Goal: Navigation & Orientation: Find specific page/section

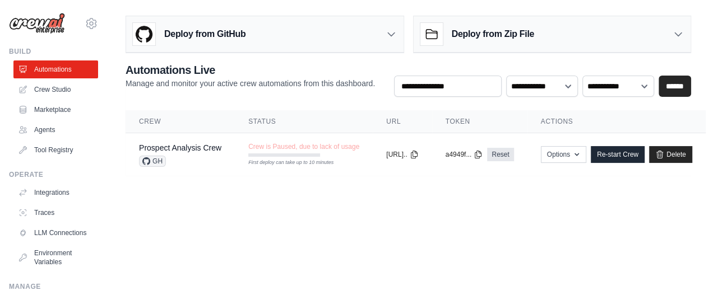
click at [50, 25] on img at bounding box center [37, 23] width 56 height 21
click at [46, 26] on img at bounding box center [37, 23] width 56 height 21
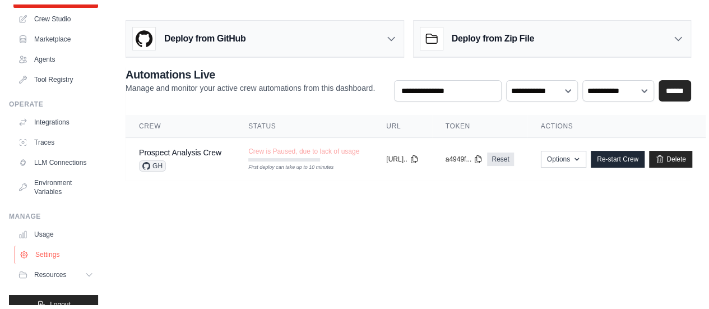
scroll to position [101, 0]
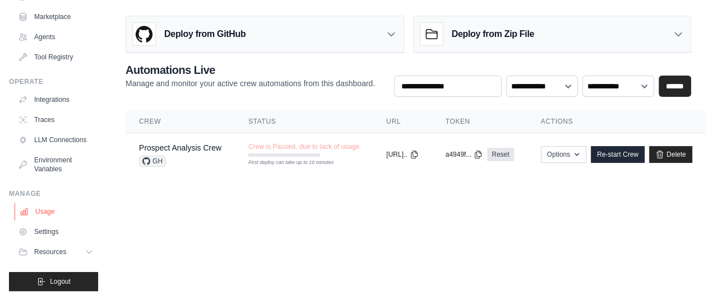
click at [45, 211] on link "Usage" at bounding box center [57, 212] width 85 height 18
click at [49, 213] on link "Usage" at bounding box center [57, 212] width 85 height 18
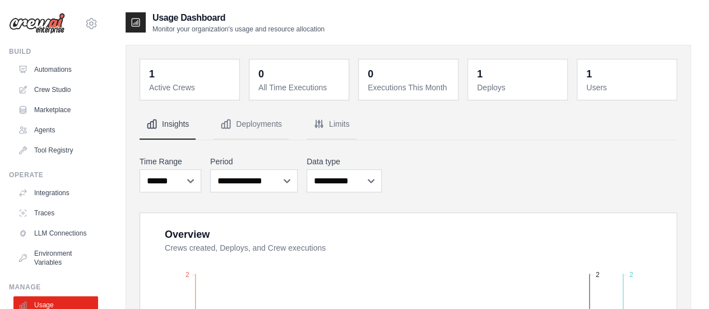
scroll to position [93, 0]
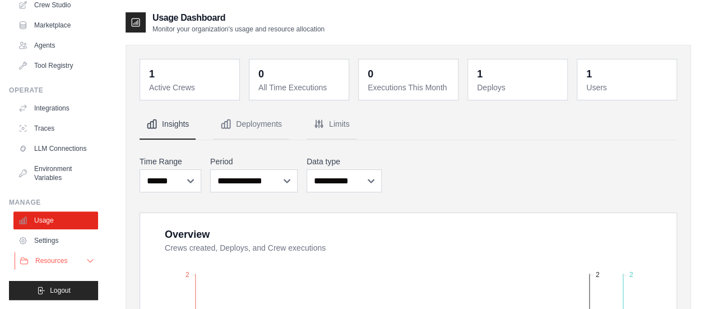
click at [54, 258] on span "Resources" at bounding box center [51, 260] width 32 height 9
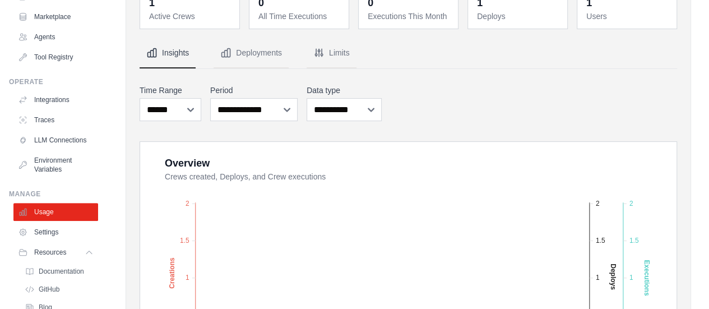
scroll to position [112, 0]
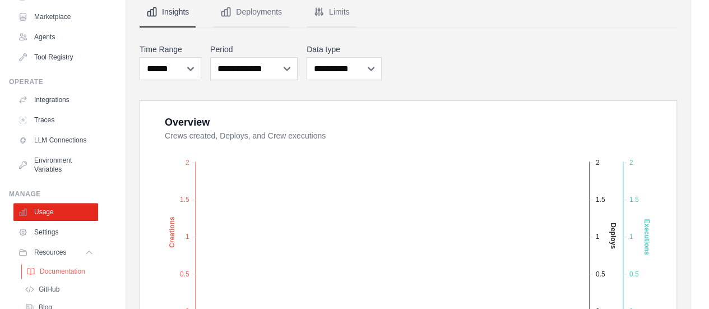
click at [53, 276] on span "Documentation" at bounding box center [62, 271] width 45 height 9
